Goal: Information Seeking & Learning: Learn about a topic

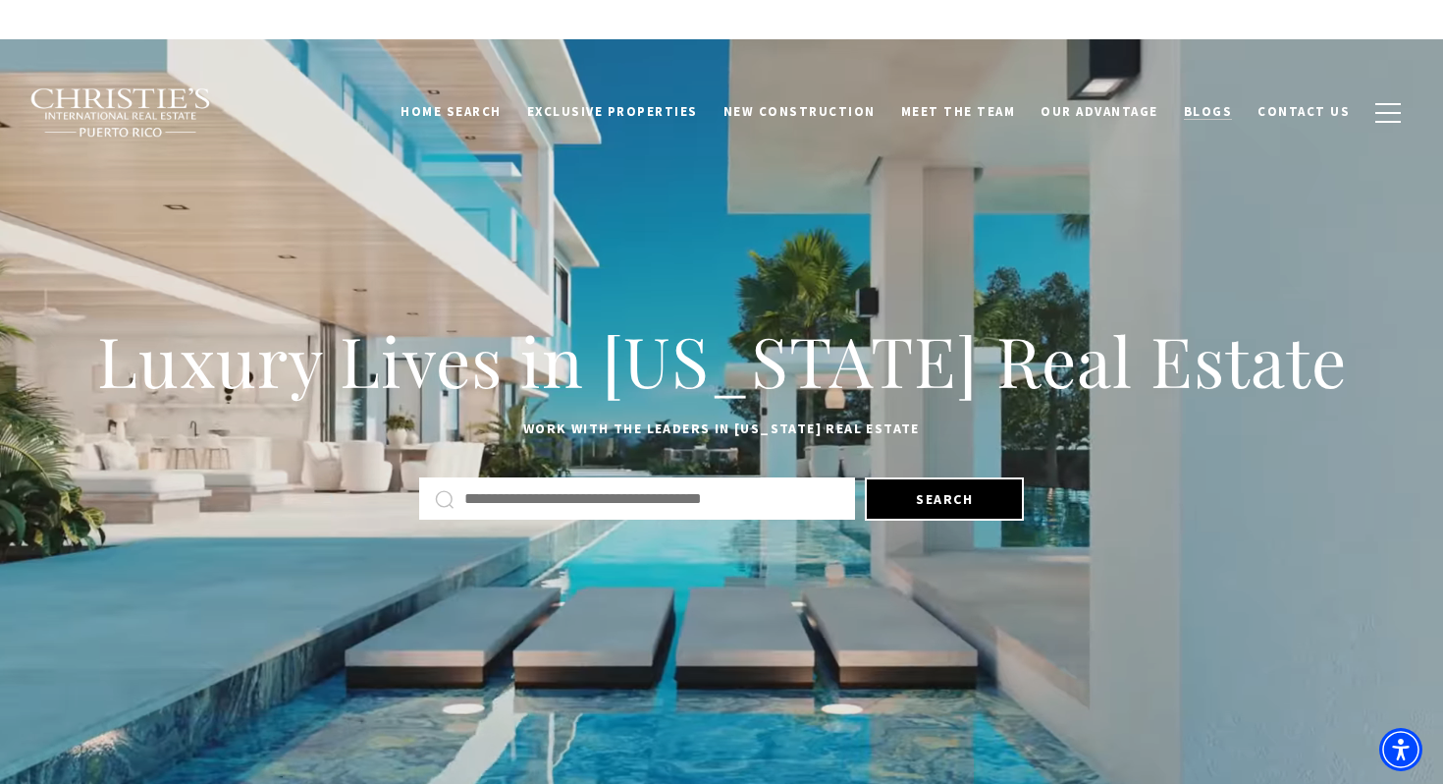
click at [1223, 108] on span "Blogs" at bounding box center [1208, 111] width 49 height 17
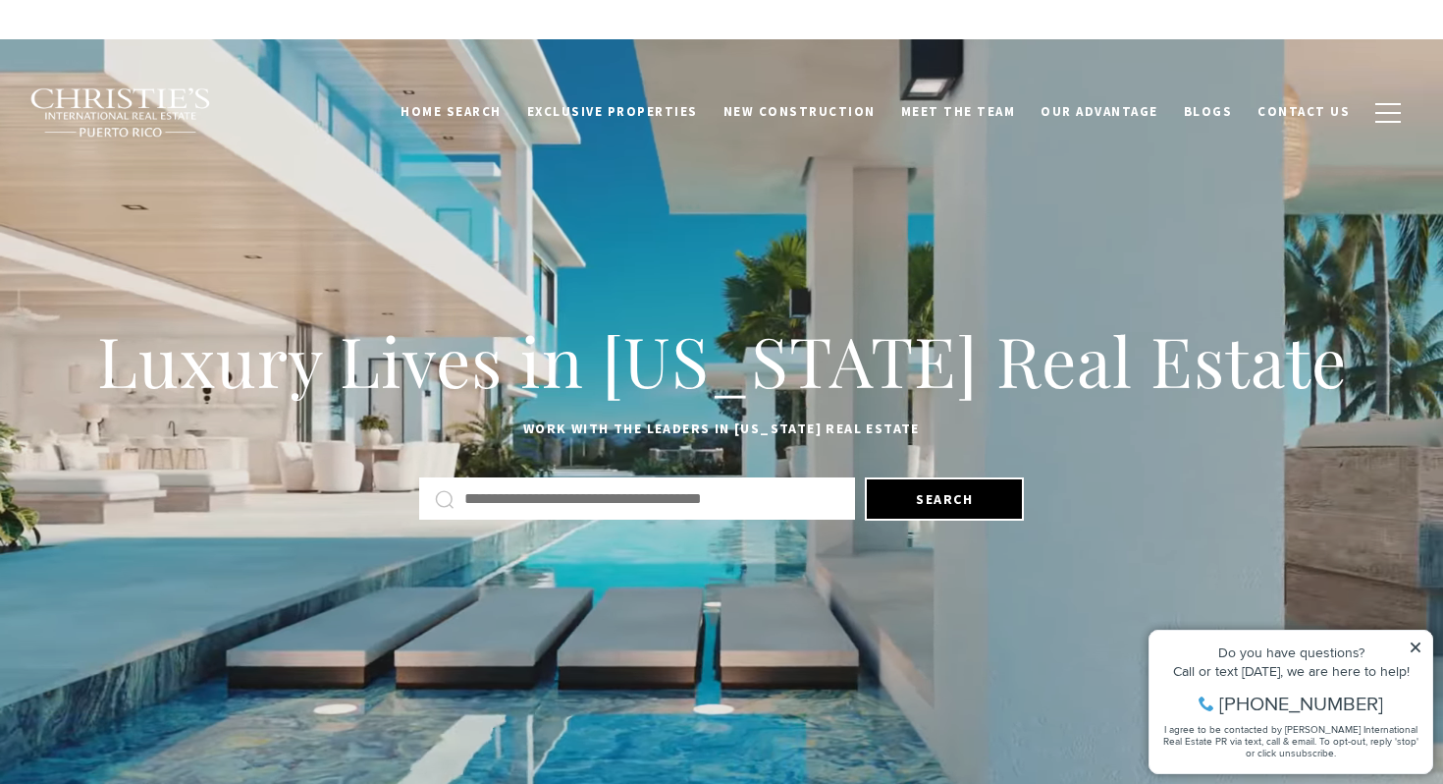
click at [1081, 309] on div "Luxury Lives in Puerto Rico Real Estate Work with the leaders in Puerto Rico Re…" at bounding box center [721, 417] width 1375 height 216
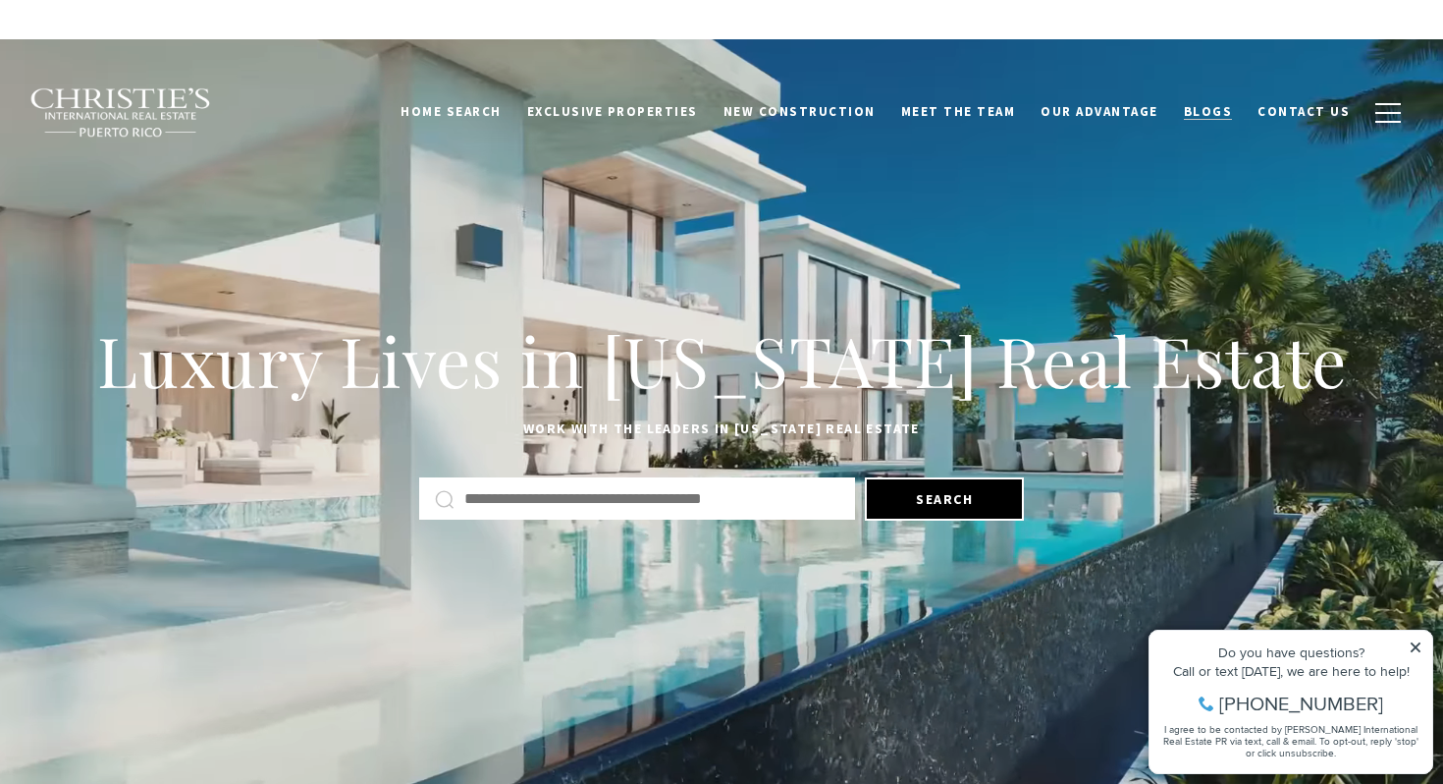
click at [1199, 111] on span "Blogs" at bounding box center [1208, 111] width 49 height 17
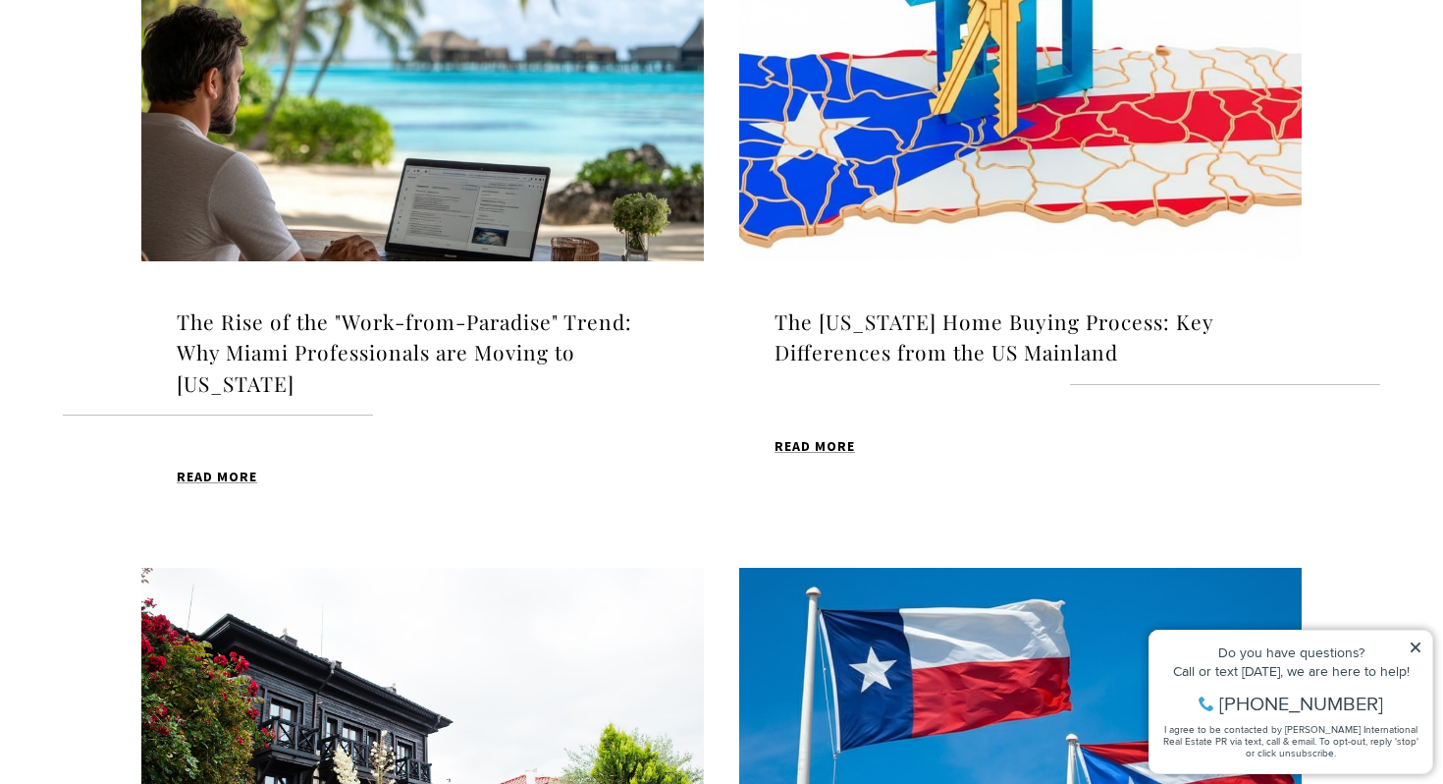
scroll to position [1539, 0]
